Goal: Task Accomplishment & Management: Use online tool/utility

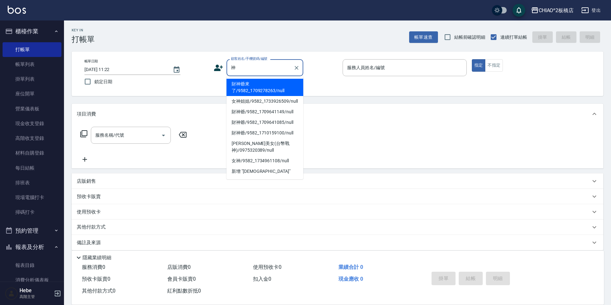
click at [275, 88] on li "財神爺來了/9582_1709278263/null" at bounding box center [265, 87] width 77 height 17
type input "財神爺來了/9582_1709278263/null"
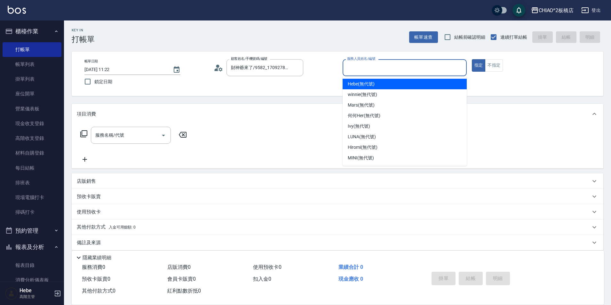
click at [365, 70] on input "服務人員姓名/編號" at bounding box center [405, 67] width 118 height 11
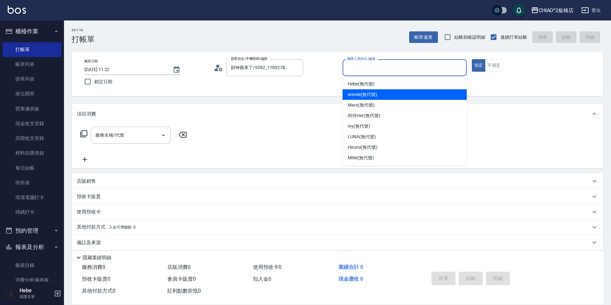
click at [371, 94] on span "winnie (無代號)" at bounding box center [362, 94] width 29 height 7
type input "winnie(無代號)"
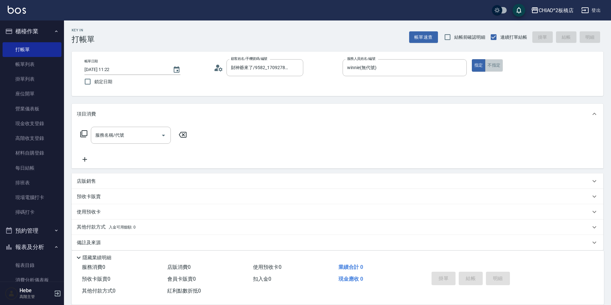
click at [495, 63] on button "不指定" at bounding box center [494, 65] width 18 height 12
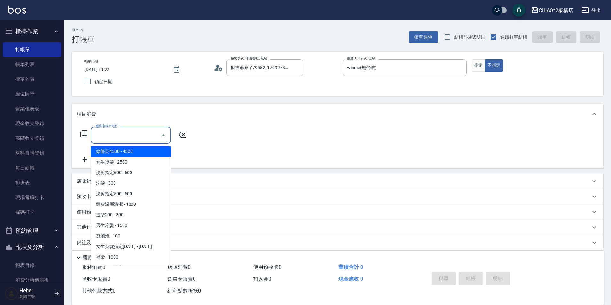
click at [141, 134] on input "服務名稱/代號" at bounding box center [126, 135] width 65 height 11
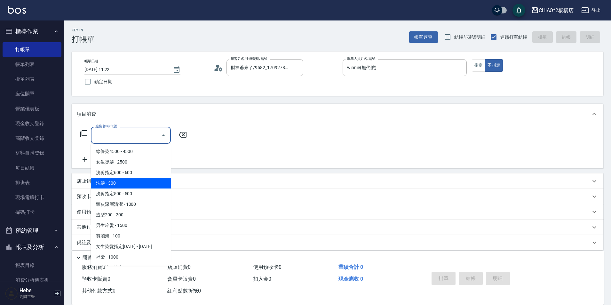
click at [142, 180] on span "洗髮 - 300" at bounding box center [131, 183] width 80 height 11
type input "洗髮(96679)"
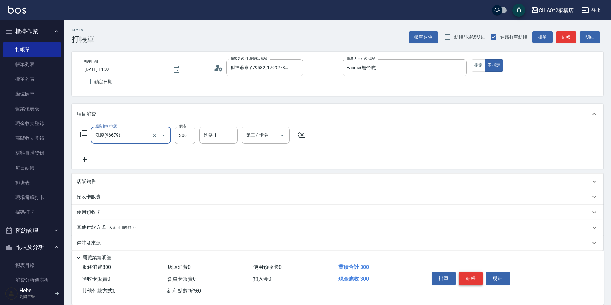
click at [463, 279] on button "結帳" at bounding box center [471, 278] width 24 height 13
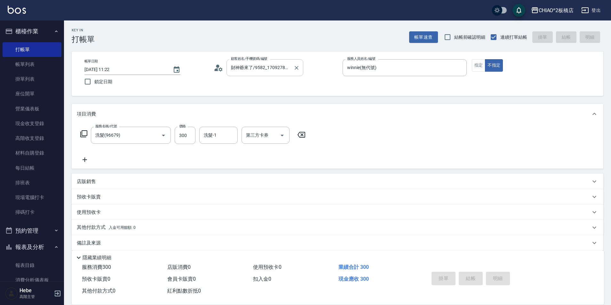
type input "[DATE] 12:52"
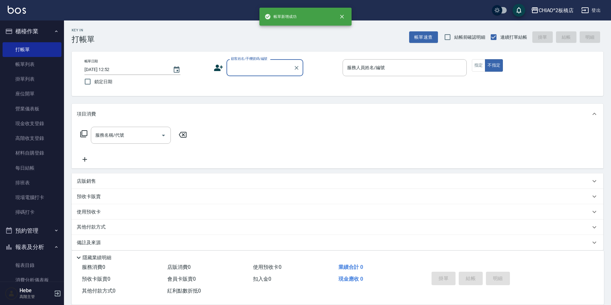
click at [250, 69] on input "顧客姓名/手機號碼/編號" at bounding box center [260, 67] width 61 height 11
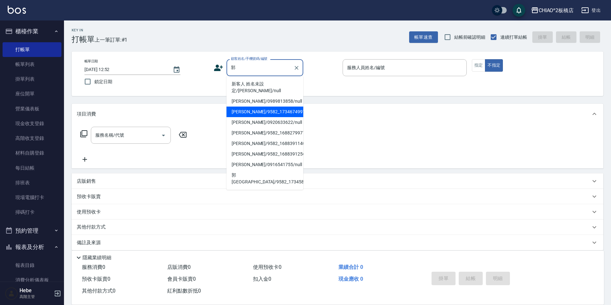
click at [257, 107] on li "[PERSON_NAME]/9582_1734674997/null" at bounding box center [265, 112] width 77 height 11
type input "[PERSON_NAME]/9582_1734674997/null"
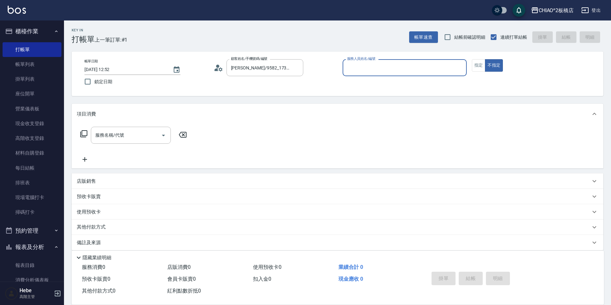
type input "MINI(無代號)"
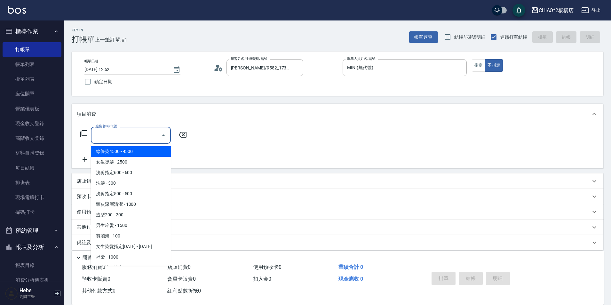
click at [150, 135] on input "服務名稱/代號" at bounding box center [126, 135] width 65 height 11
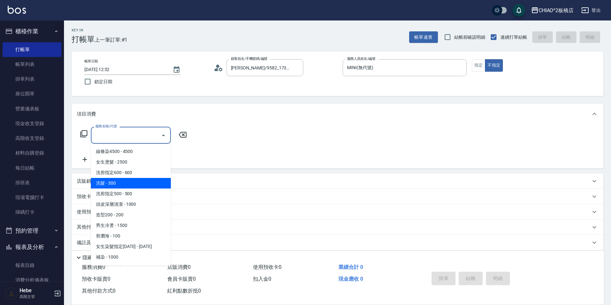
click at [132, 182] on span "洗髮 - 300" at bounding box center [131, 183] width 80 height 11
type input "洗髮(96679)"
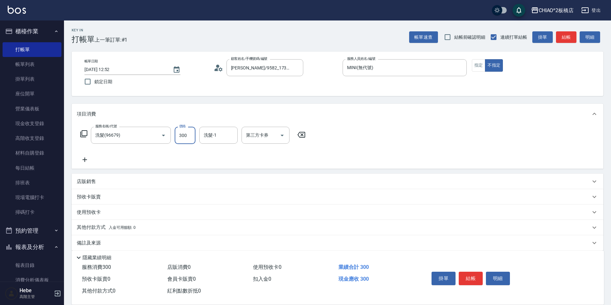
click at [192, 134] on input "300" at bounding box center [185, 135] width 21 height 17
type input "600"
click at [475, 277] on button "結帳" at bounding box center [471, 278] width 24 height 13
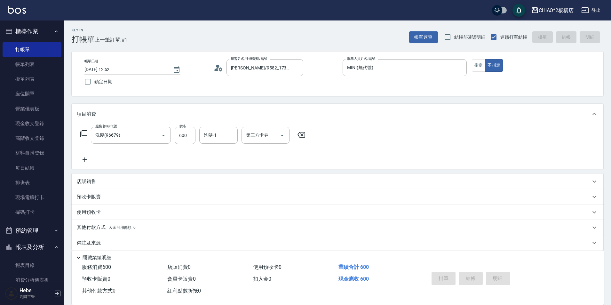
type input "[DATE] 12:53"
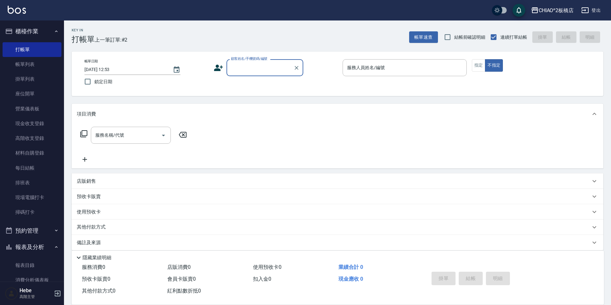
type input "4"
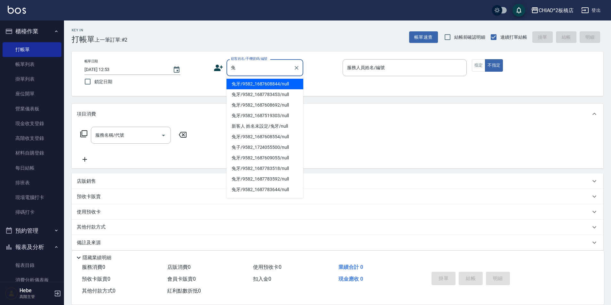
click at [260, 80] on li "兔牙/9582_1687608844/null" at bounding box center [265, 84] width 77 height 11
type input "兔牙/9582_1687608844/null"
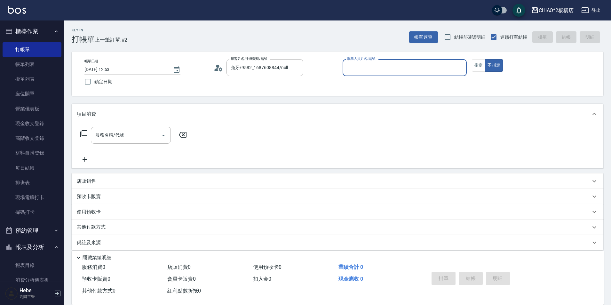
click at [360, 72] on input "服務人員姓名/編號" at bounding box center [405, 67] width 118 height 11
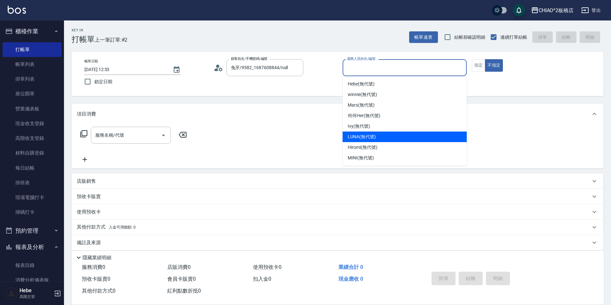
click at [363, 134] on span "LUNA (無代號)" at bounding box center [362, 136] width 28 height 7
type input "LUNA(無代號)"
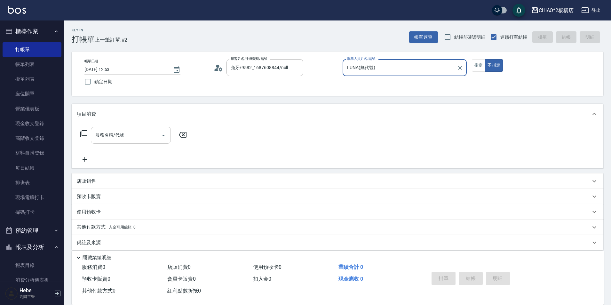
click at [125, 135] on input "服務名稱/代號" at bounding box center [126, 135] width 65 height 11
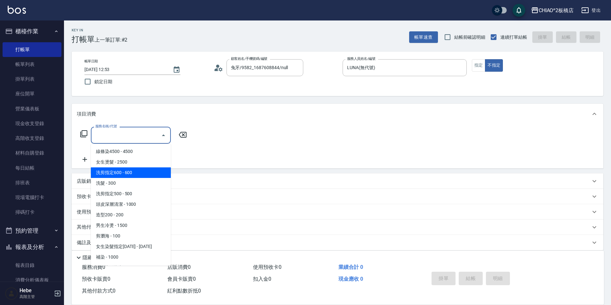
drag, startPoint x: 129, startPoint y: 173, endPoint x: 129, endPoint y: 166, distance: 6.4
click at [129, 178] on span "洗剪指定600 - 600" at bounding box center [131, 172] width 80 height 11
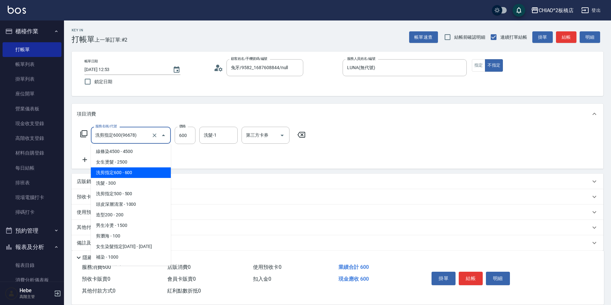
click at [133, 137] on input "洗剪指定600(96678)" at bounding box center [122, 135] width 56 height 11
click at [132, 181] on span "洗髮 - 300" at bounding box center [131, 183] width 80 height 11
type input "洗髮(96679)"
type input "300"
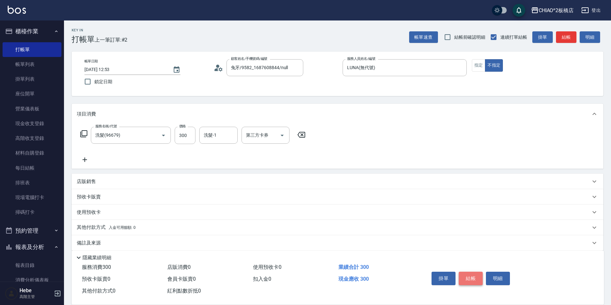
click at [466, 273] on button "結帳" at bounding box center [471, 278] width 24 height 13
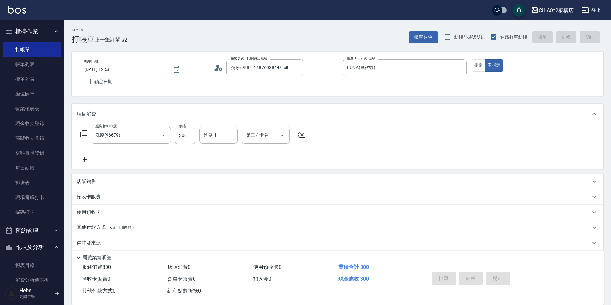
type input "[DATE] 13:16"
